Goal: Use online tool/utility: Utilize a website feature to perform a specific function

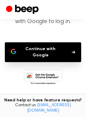
scroll to position [44, 0]
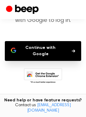
click at [43, 50] on button "Continue with Google" at bounding box center [43, 51] width 76 height 20
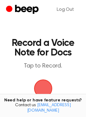
click at [48, 88] on span "button" at bounding box center [43, 88] width 25 height 25
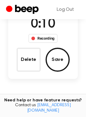
scroll to position [63, 0]
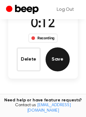
click at [58, 59] on button "Save" at bounding box center [57, 60] width 24 height 24
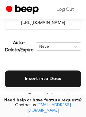
scroll to position [135, 0]
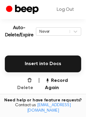
click at [23, 79] on button "Delete" at bounding box center [22, 84] width 21 height 14
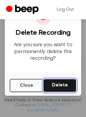
click at [50, 84] on button "Delete" at bounding box center [59, 85] width 33 height 13
